Goal: Task Accomplishment & Management: Use online tool/utility

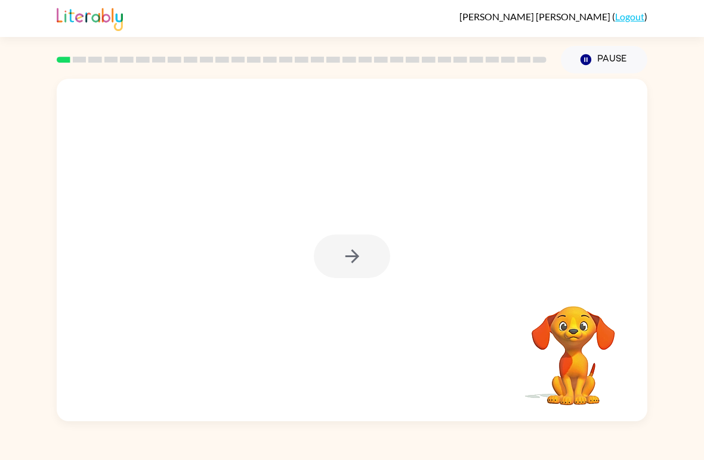
click at [342, 243] on div at bounding box center [352, 256] width 76 height 44
click at [339, 249] on div at bounding box center [352, 256] width 76 height 44
click at [351, 258] on icon "button" at bounding box center [352, 256] width 21 height 21
click at [351, 258] on div at bounding box center [352, 250] width 591 height 342
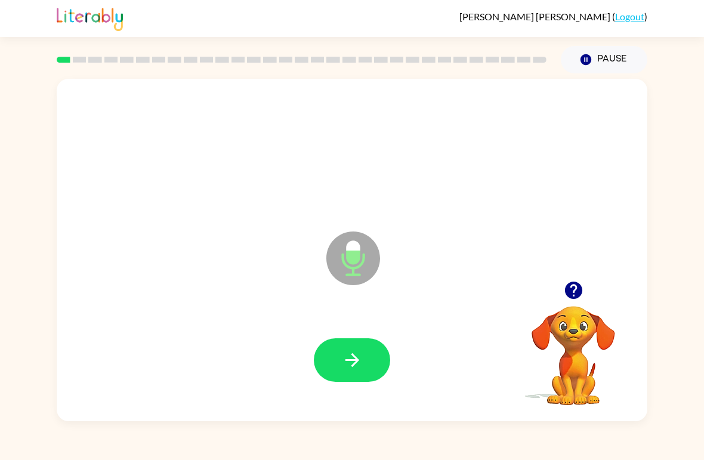
click at [362, 363] on icon "button" at bounding box center [352, 360] width 21 height 21
click at [356, 376] on button "button" at bounding box center [352, 360] width 76 height 44
click at [352, 354] on icon "button" at bounding box center [352, 360] width 21 height 21
click at [345, 339] on button "button" at bounding box center [352, 360] width 76 height 44
click at [346, 373] on button "button" at bounding box center [352, 360] width 76 height 44
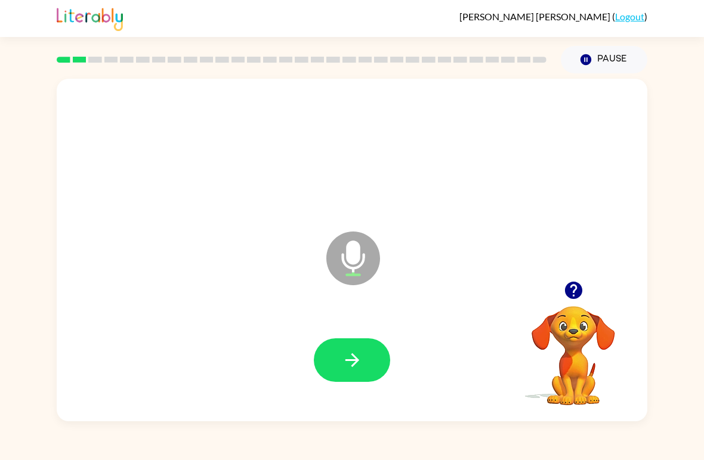
click at [341, 372] on button "button" at bounding box center [352, 360] width 76 height 44
click at [353, 366] on icon "button" at bounding box center [352, 360] width 14 height 14
click at [345, 357] on icon "button" at bounding box center [352, 360] width 21 height 21
click at [336, 352] on button "button" at bounding box center [352, 360] width 76 height 44
click at [351, 391] on div at bounding box center [352, 360] width 567 height 98
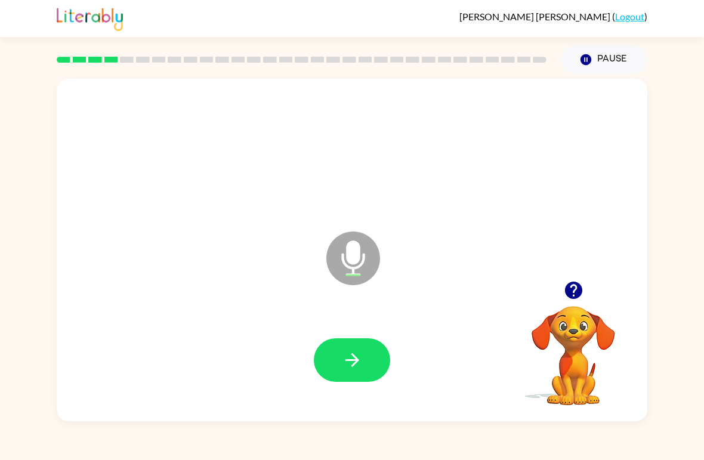
click at [360, 351] on icon "button" at bounding box center [352, 360] width 21 height 21
click at [341, 361] on button "button" at bounding box center [352, 360] width 76 height 44
click at [362, 370] on icon "button" at bounding box center [352, 360] width 21 height 21
click at [351, 355] on icon "button" at bounding box center [352, 360] width 21 height 21
click at [363, 363] on button "button" at bounding box center [352, 360] width 76 height 44
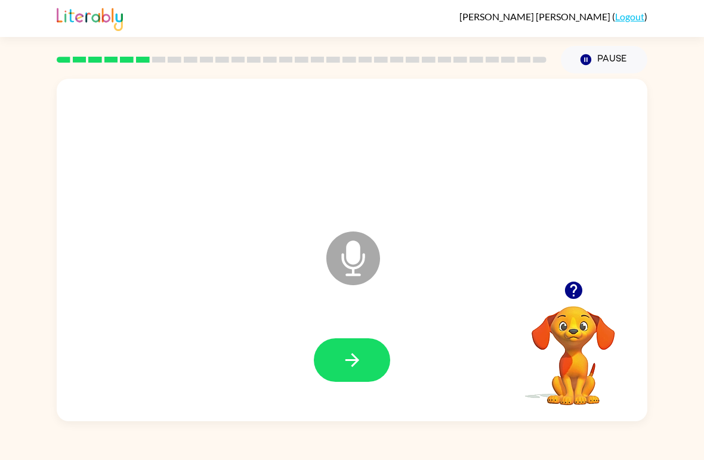
click at [381, 376] on button "button" at bounding box center [352, 360] width 76 height 44
click at [357, 370] on icon "button" at bounding box center [352, 360] width 21 height 21
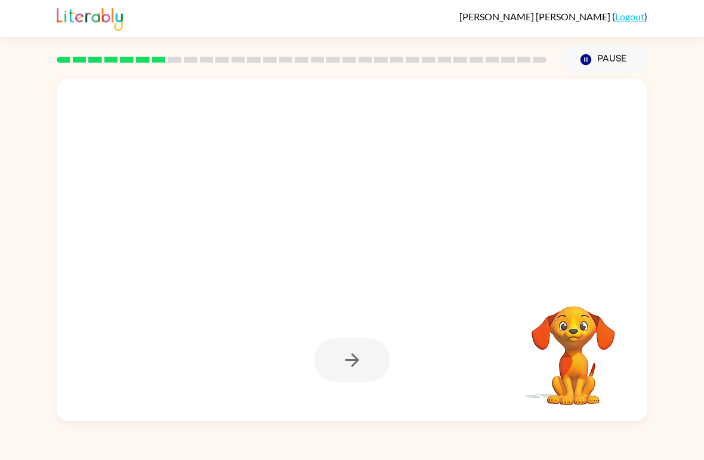
click at [385, 373] on div at bounding box center [352, 360] width 76 height 44
click at [354, 356] on div at bounding box center [352, 360] width 76 height 44
click at [357, 360] on div at bounding box center [352, 360] width 76 height 44
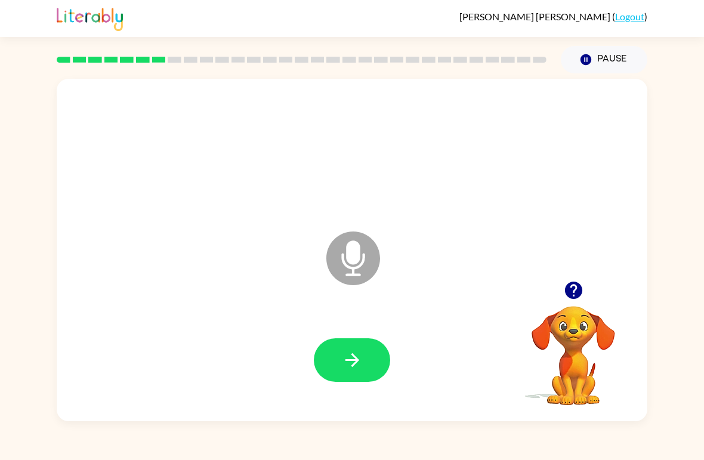
click at [340, 363] on button "button" at bounding box center [352, 360] width 76 height 44
click at [347, 366] on icon "button" at bounding box center [352, 360] width 21 height 21
click at [351, 368] on icon "button" at bounding box center [352, 360] width 21 height 21
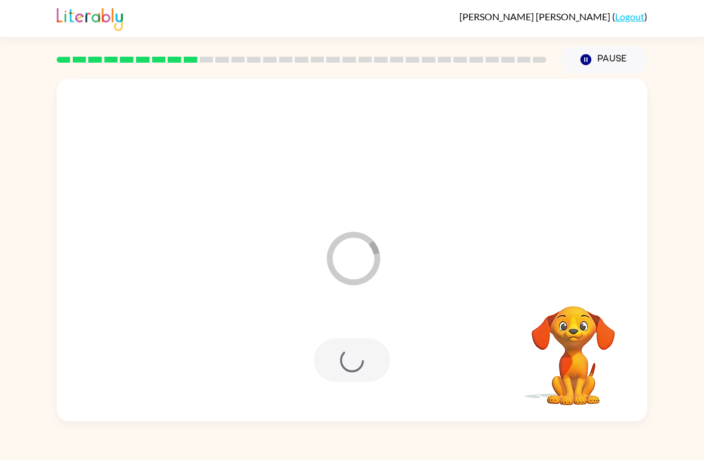
click at [347, 369] on div at bounding box center [352, 360] width 76 height 44
click at [357, 357] on div at bounding box center [352, 360] width 76 height 44
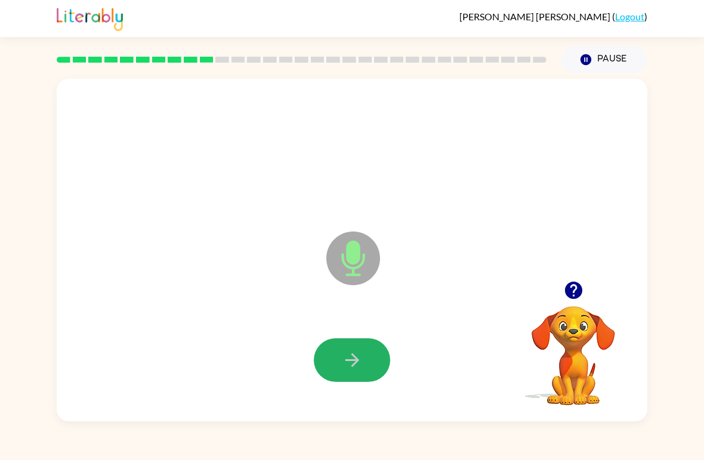
click at [345, 348] on button "button" at bounding box center [352, 360] width 76 height 44
click at [361, 369] on icon "button" at bounding box center [352, 360] width 21 height 21
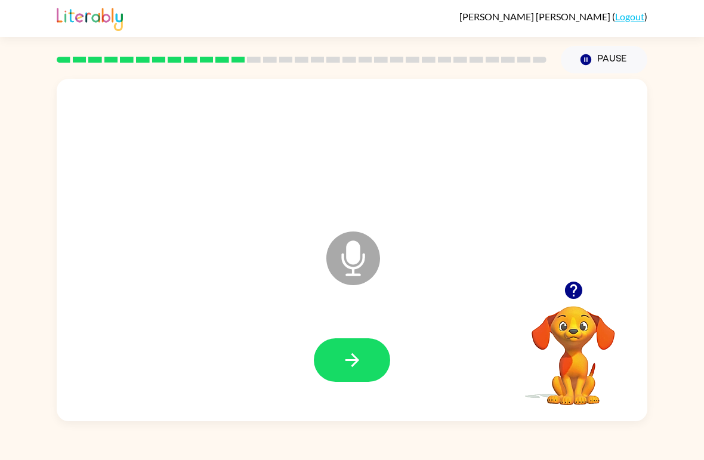
click at [576, 288] on icon "button" at bounding box center [573, 290] width 21 height 21
click at [353, 363] on icon "button" at bounding box center [352, 360] width 21 height 21
click at [349, 363] on icon "button" at bounding box center [352, 360] width 21 height 21
click at [371, 371] on button "button" at bounding box center [352, 360] width 76 height 44
click at [342, 353] on icon "button" at bounding box center [352, 360] width 21 height 21
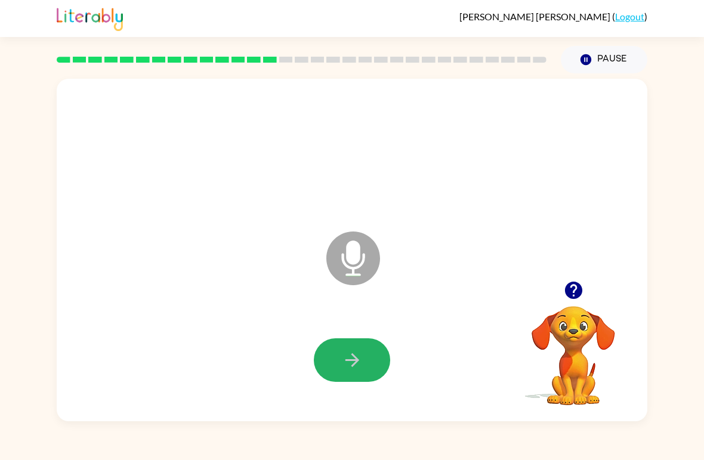
click at [344, 376] on button "button" at bounding box center [352, 360] width 76 height 44
click at [350, 366] on icon "button" at bounding box center [352, 360] width 21 height 21
click at [362, 377] on button "button" at bounding box center [352, 360] width 76 height 44
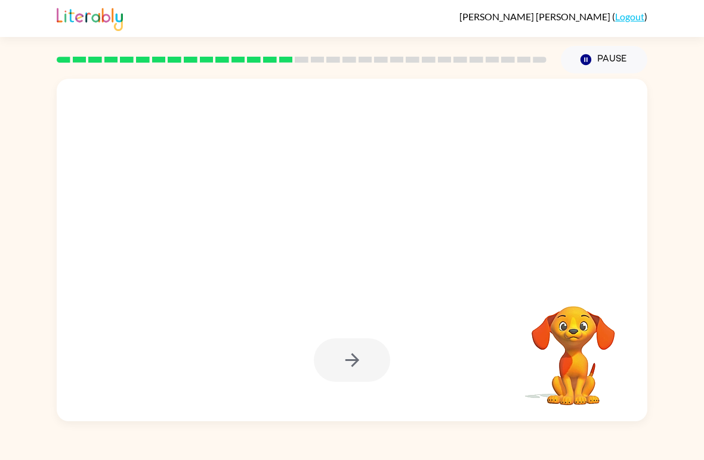
click at [339, 342] on div at bounding box center [352, 360] width 76 height 44
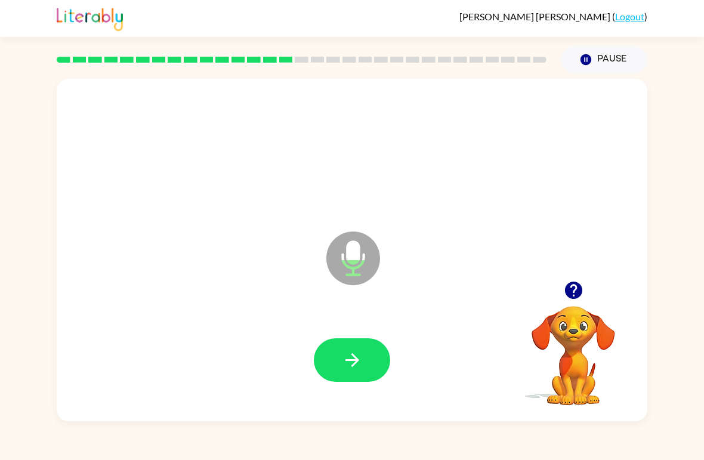
click at [353, 375] on button "button" at bounding box center [352, 360] width 76 height 44
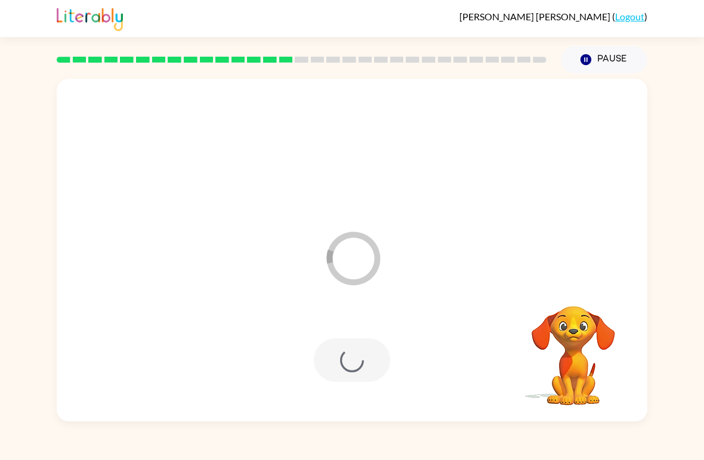
click at [329, 379] on div at bounding box center [352, 360] width 76 height 44
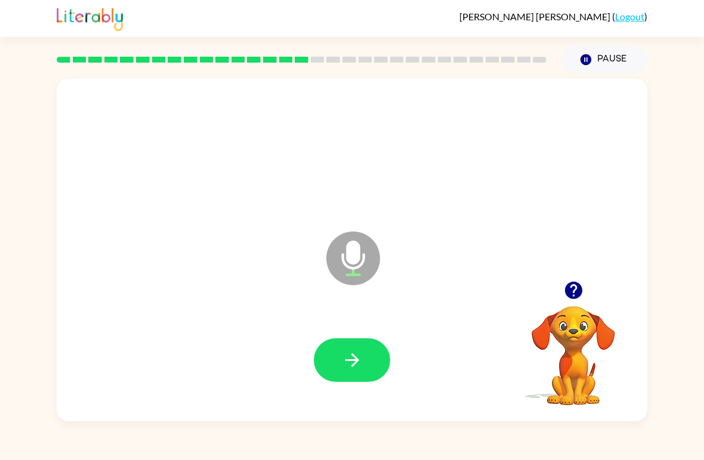
click at [329, 378] on button "button" at bounding box center [352, 360] width 76 height 44
click at [364, 371] on button "button" at bounding box center [352, 360] width 76 height 44
click at [358, 348] on button "button" at bounding box center [352, 360] width 76 height 44
click at [336, 372] on button "button" at bounding box center [352, 360] width 76 height 44
click at [356, 370] on icon "button" at bounding box center [352, 360] width 21 height 21
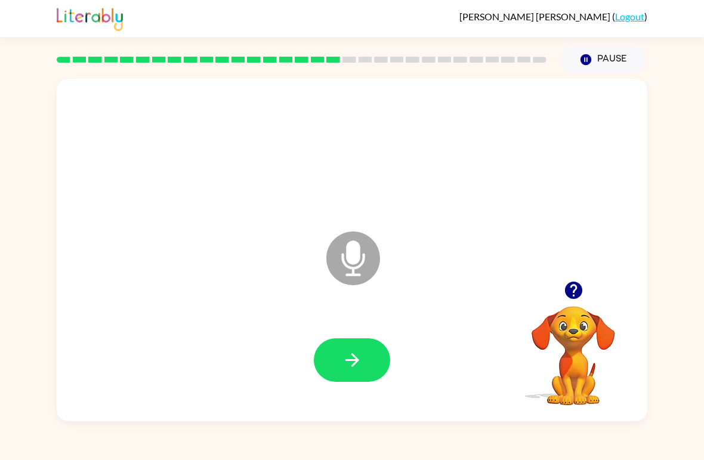
click at [350, 382] on button "button" at bounding box center [352, 360] width 76 height 44
click at [350, 357] on icon "button" at bounding box center [352, 360] width 21 height 21
click at [361, 357] on icon "button" at bounding box center [352, 360] width 21 height 21
click at [378, 364] on button "button" at bounding box center [352, 360] width 76 height 44
click at [361, 375] on button "button" at bounding box center [352, 360] width 76 height 44
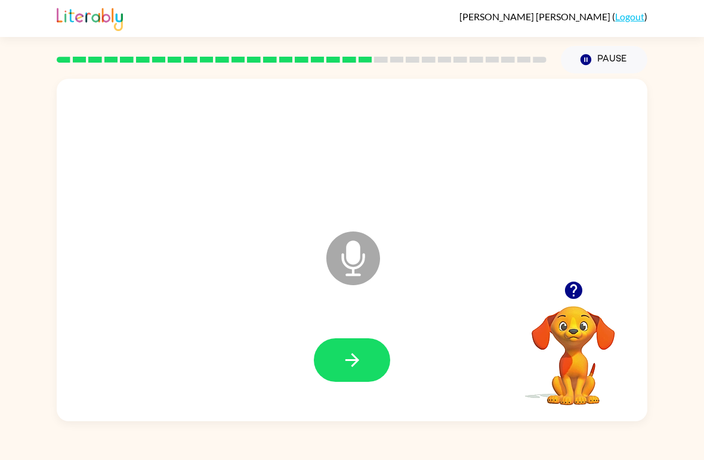
click at [370, 356] on button "button" at bounding box center [352, 360] width 76 height 44
click at [356, 372] on button "button" at bounding box center [352, 360] width 76 height 44
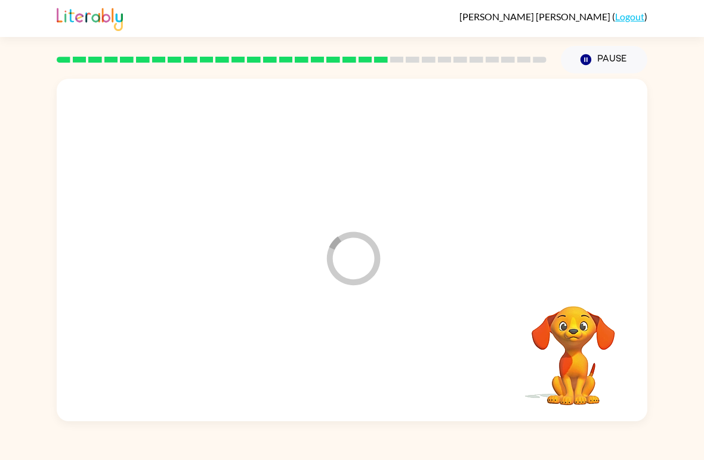
click at [356, 372] on div at bounding box center [352, 360] width 567 height 98
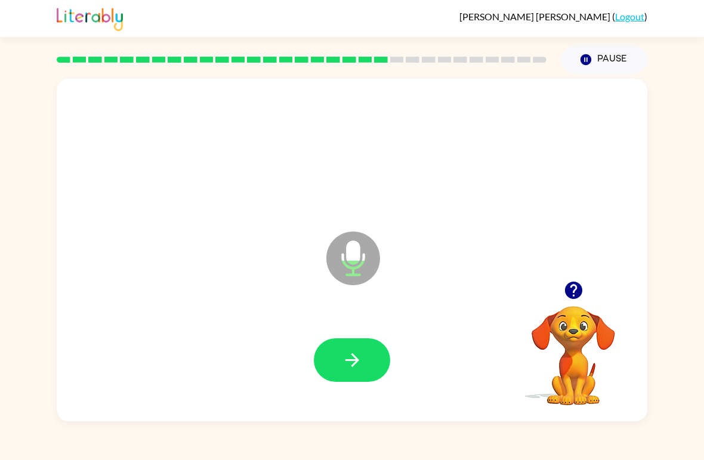
click at [313, 349] on div at bounding box center [352, 360] width 567 height 98
click at [355, 359] on icon "button" at bounding box center [352, 360] width 14 height 14
click at [336, 379] on button "button" at bounding box center [352, 360] width 76 height 44
click at [350, 333] on div at bounding box center [352, 360] width 567 height 98
click at [355, 376] on button "button" at bounding box center [352, 360] width 76 height 44
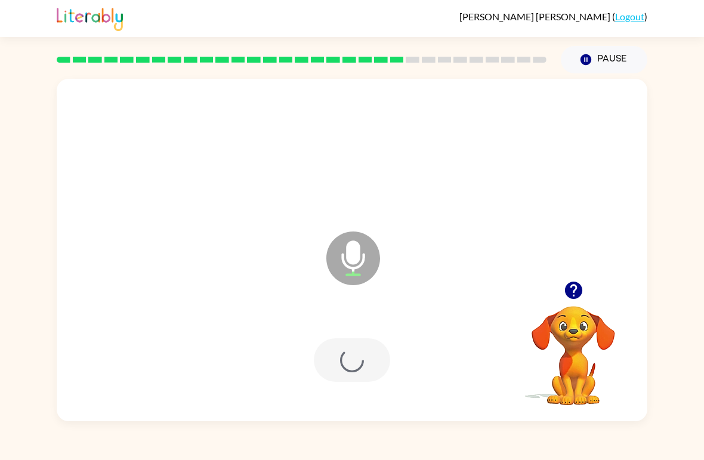
click at [355, 375] on div at bounding box center [352, 360] width 76 height 44
click at [351, 378] on div at bounding box center [352, 360] width 76 height 44
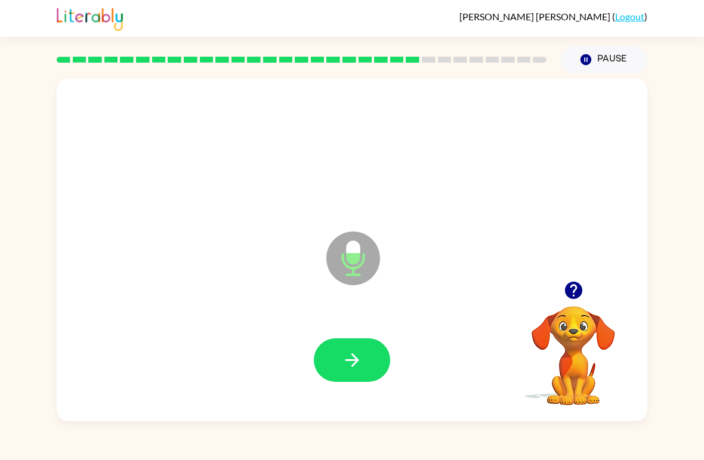
click at [360, 360] on icon "button" at bounding box center [352, 360] width 21 height 21
click at [371, 352] on button "button" at bounding box center [352, 360] width 76 height 44
click at [357, 370] on icon "button" at bounding box center [352, 360] width 21 height 21
click at [357, 366] on icon "button" at bounding box center [352, 360] width 21 height 21
click at [351, 362] on icon "button" at bounding box center [352, 360] width 14 height 14
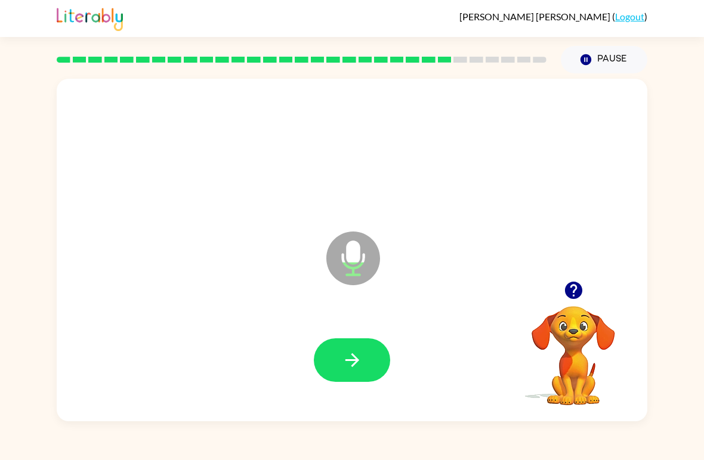
click at [344, 382] on button "button" at bounding box center [352, 360] width 76 height 44
click at [347, 368] on icon "button" at bounding box center [352, 360] width 21 height 21
click at [347, 368] on div at bounding box center [352, 360] width 76 height 44
click at [356, 369] on icon "button" at bounding box center [352, 360] width 21 height 21
click at [375, 356] on button "button" at bounding box center [352, 360] width 76 height 44
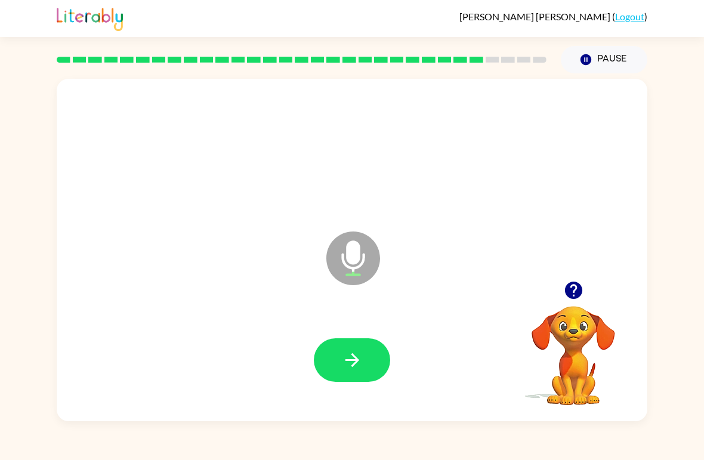
click at [365, 357] on button "button" at bounding box center [352, 360] width 76 height 44
click at [332, 349] on button "button" at bounding box center [352, 360] width 76 height 44
click at [340, 366] on button "button" at bounding box center [352, 360] width 76 height 44
click at [352, 393] on div at bounding box center [352, 360] width 567 height 98
click at [328, 381] on button "button" at bounding box center [352, 360] width 76 height 44
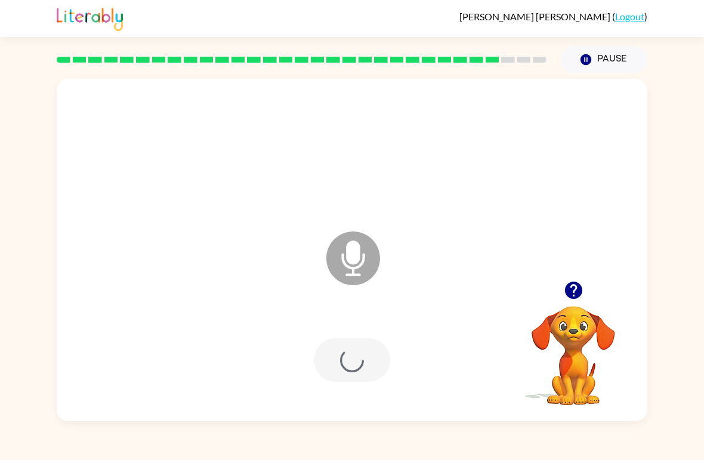
click at [355, 369] on div at bounding box center [352, 360] width 76 height 44
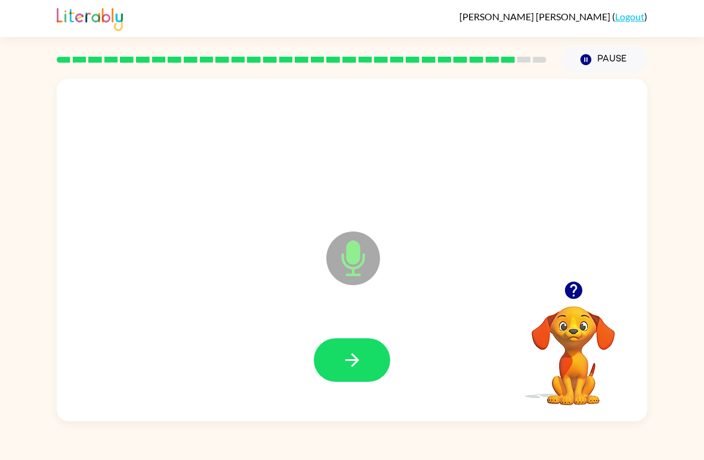
click at [338, 380] on button "button" at bounding box center [352, 360] width 76 height 44
click at [352, 370] on icon "button" at bounding box center [352, 360] width 21 height 21
click at [341, 368] on button "button" at bounding box center [352, 360] width 76 height 44
click at [346, 373] on button "button" at bounding box center [352, 360] width 76 height 44
